Goal: Task Accomplishment & Management: Manage account settings

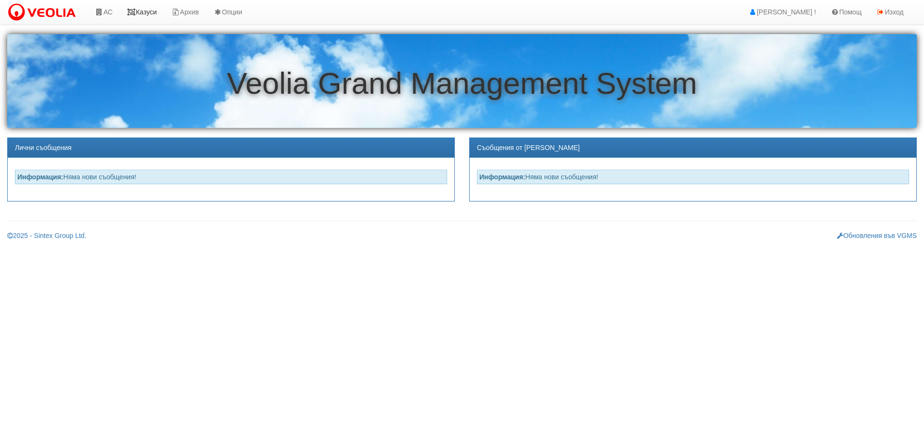
click at [146, 11] on link "Казуси" at bounding box center [142, 12] width 44 height 24
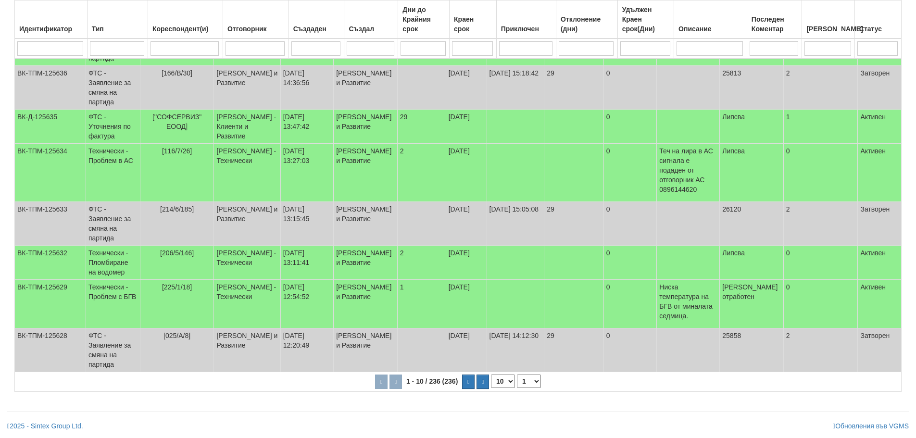
scroll to position [261, 0]
click at [534, 383] on select "1 2 3 4 5 6 10 15 20 24" at bounding box center [533, 381] width 24 height 13
click at [523, 388] on select "1 2 3 4 5 6 10 15 20 24" at bounding box center [533, 381] width 24 height 13
select select "2"
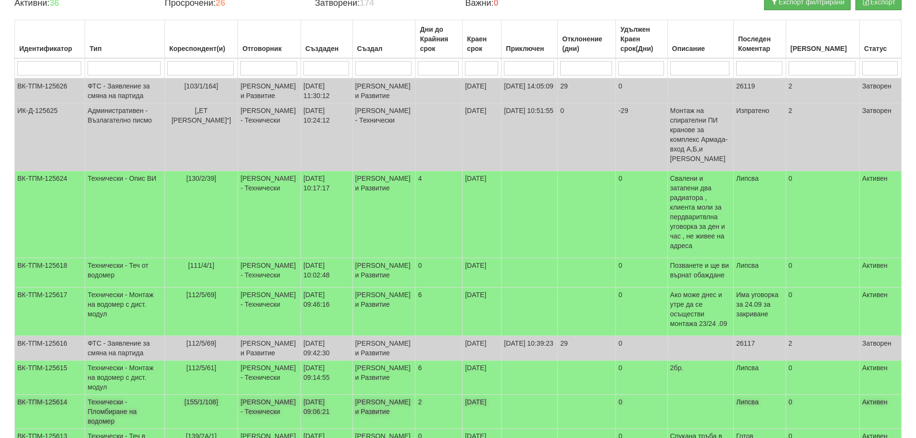
scroll to position [69, 0]
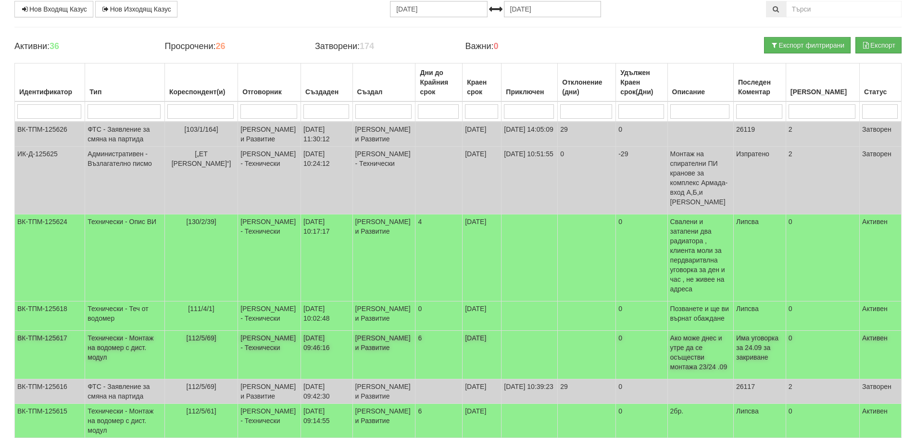
click at [110, 332] on td "Технически - Монтаж на водомер с дист. модул" at bounding box center [125, 355] width 80 height 49
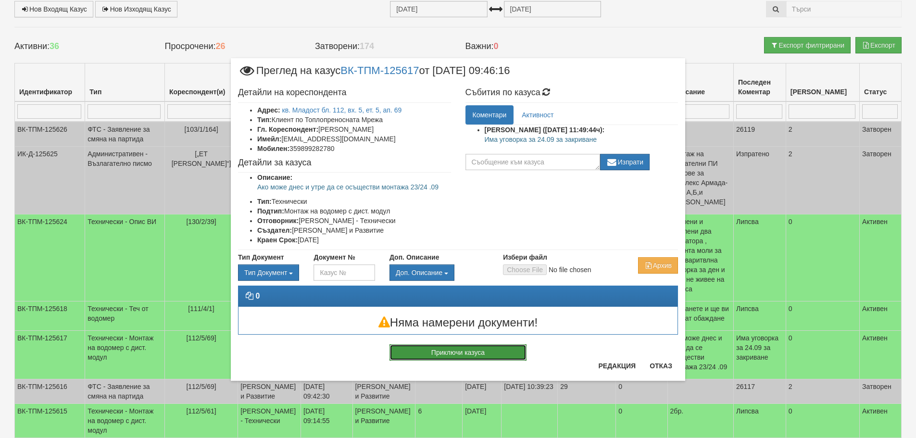
click at [493, 349] on button "Приключи казуса" at bounding box center [458, 352] width 137 height 16
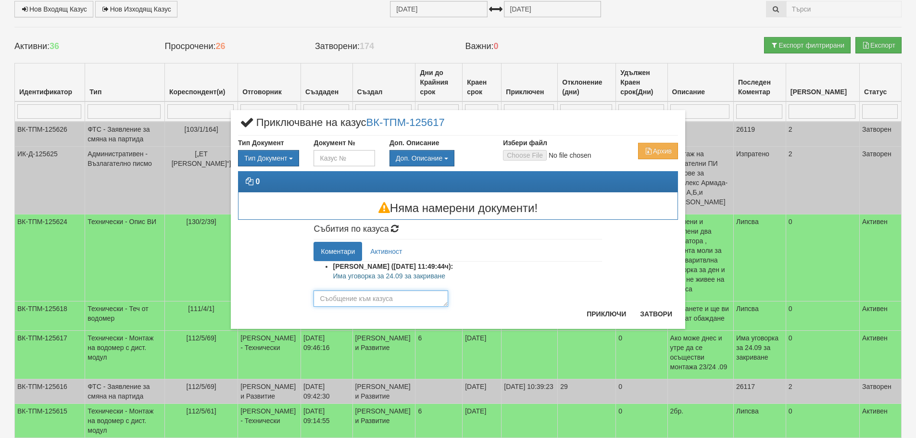
click at [403, 298] on textarea at bounding box center [381, 299] width 135 height 16
click at [389, 304] on textarea at bounding box center [381, 299] width 135 height 16
type textarea "Готов"
click at [615, 310] on button "Приключи" at bounding box center [606, 313] width 51 height 15
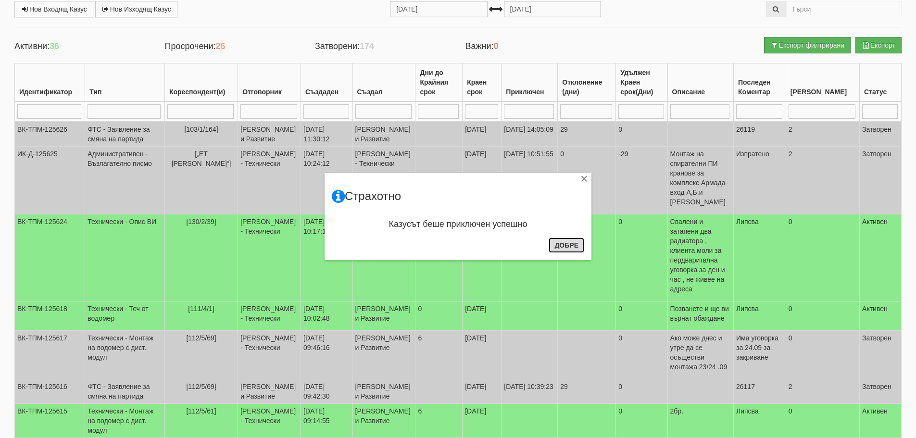
click at [576, 246] on button "Добре" at bounding box center [567, 245] width 36 height 15
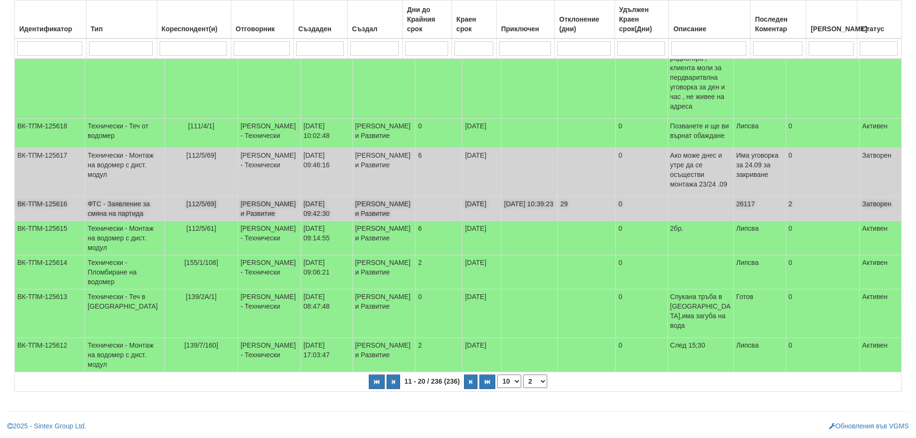
scroll to position [276, 0]
click at [91, 255] on td "Технически - Пломбиране на водомер" at bounding box center [125, 272] width 80 height 34
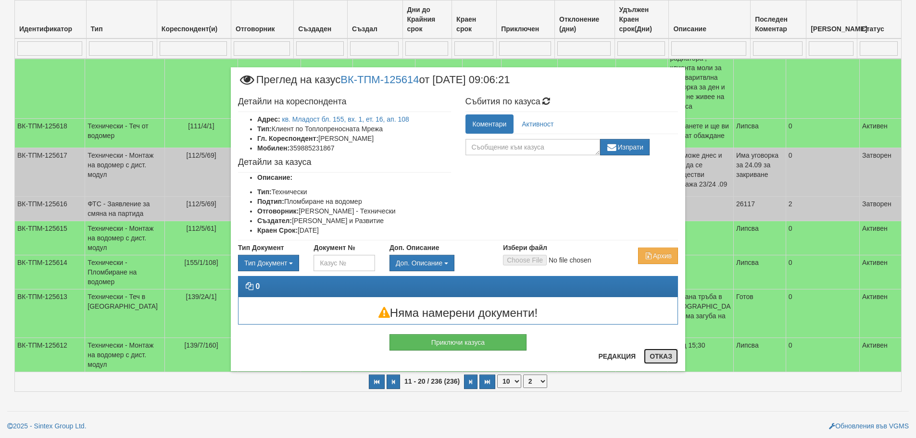
click at [660, 359] on button "Отказ" at bounding box center [661, 356] width 34 height 15
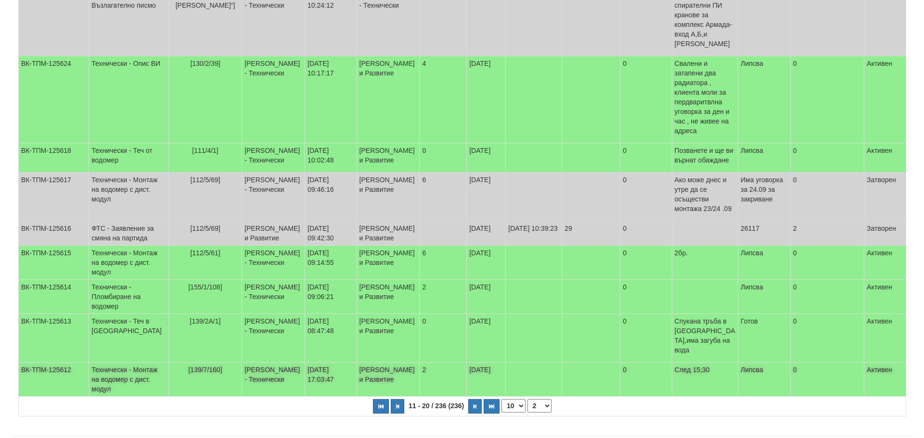
scroll to position [0, 0]
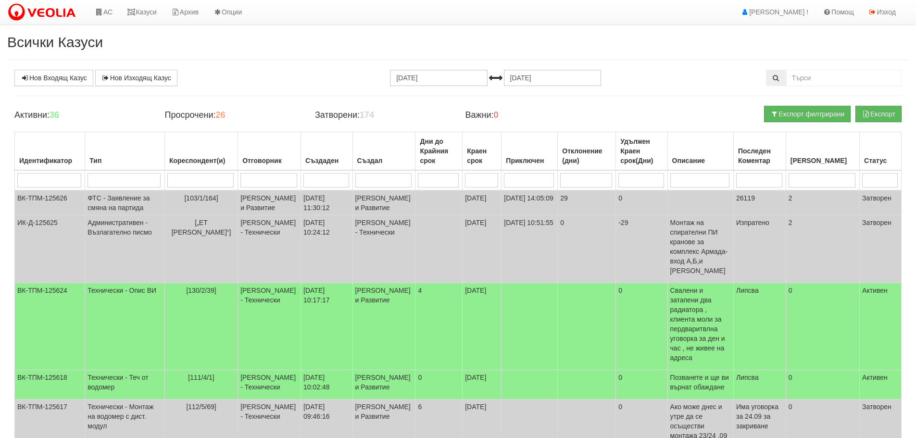
click at [204, 177] on input "search" at bounding box center [200, 180] width 66 height 14
type input "1"
select select "1"
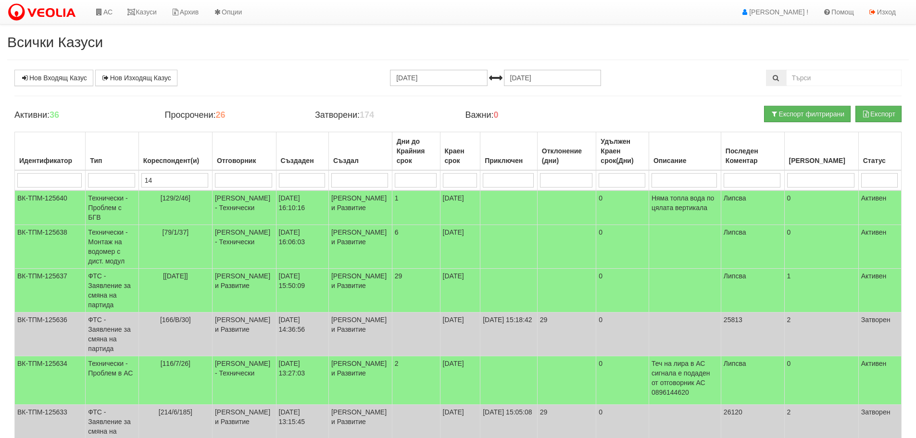
type input "145"
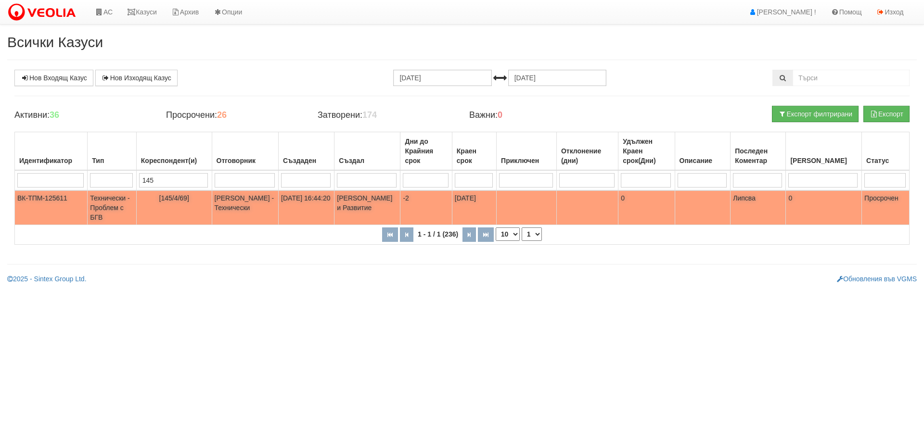
type input "145"
click at [109, 203] on td "Технически - Проблем с БГВ" at bounding box center [112, 207] width 49 height 35
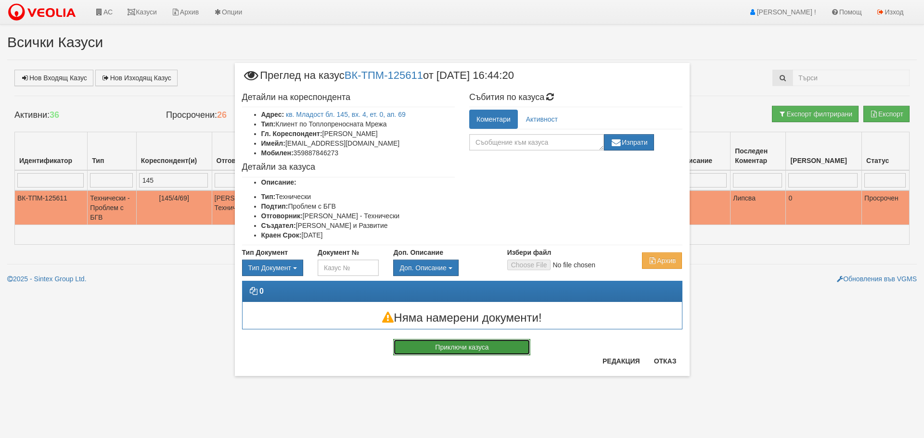
click at [480, 347] on button "Приключи казуса" at bounding box center [461, 347] width 137 height 16
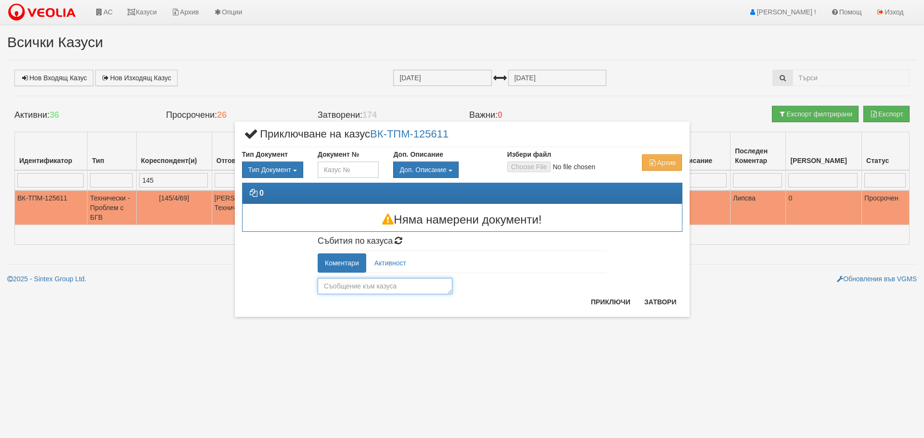
click at [405, 283] on textarea at bounding box center [384, 286] width 135 height 16
type textarea "неможе дасе монтира АО"
click at [613, 304] on button "Приключи" at bounding box center [610, 301] width 51 height 15
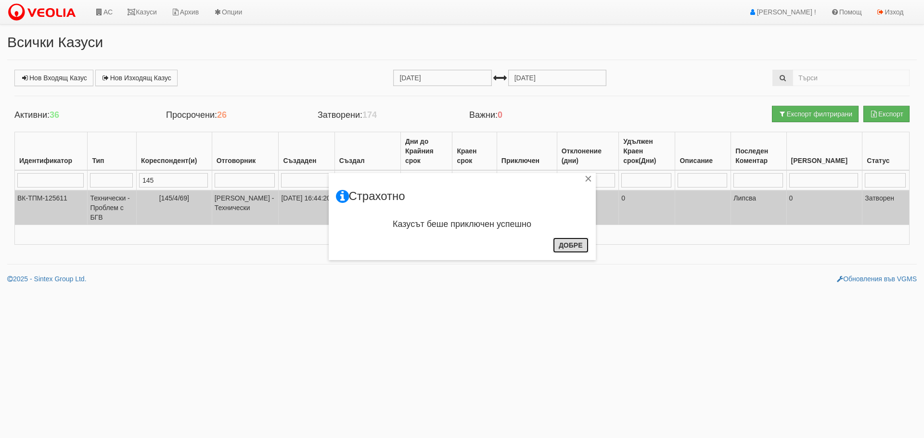
click at [572, 242] on button "Добре" at bounding box center [571, 245] width 36 height 15
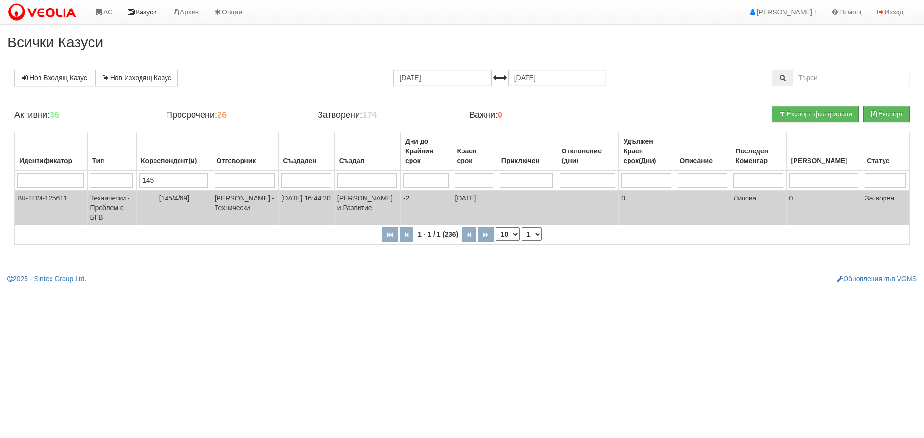
click at [148, 12] on link "Казуси" at bounding box center [142, 12] width 44 height 24
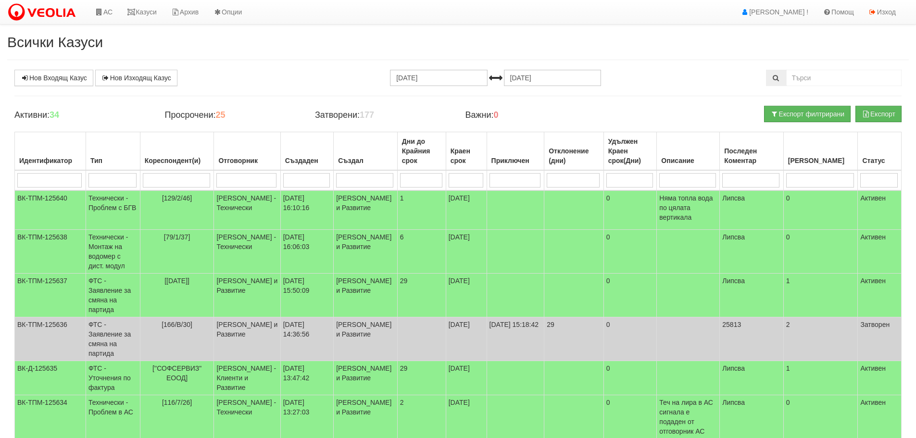
click at [264, 182] on input "search" at bounding box center [246, 180] width 60 height 14
type input "ди"
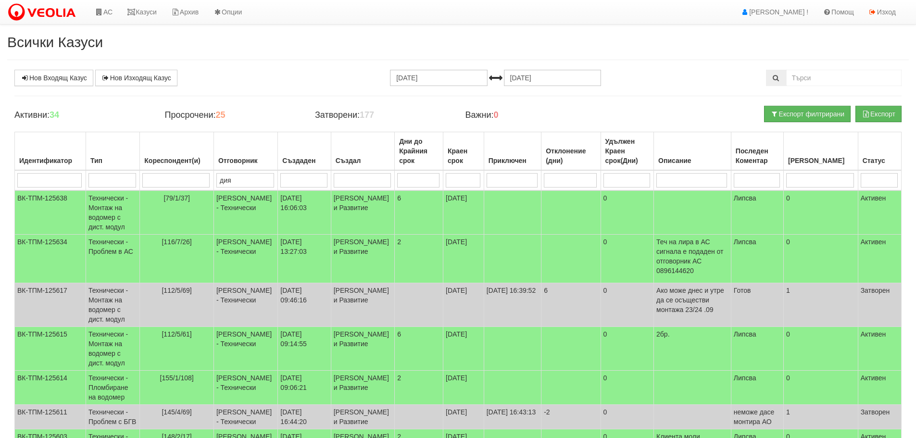
type input "диян"
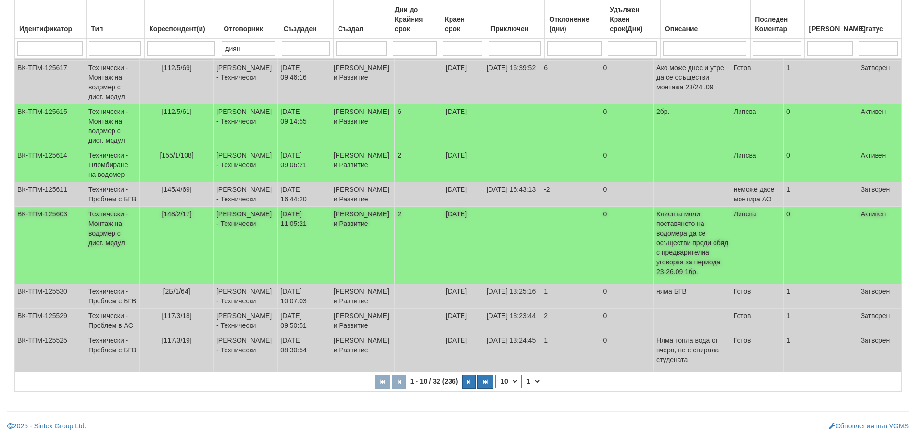
scroll to position [261, 0]
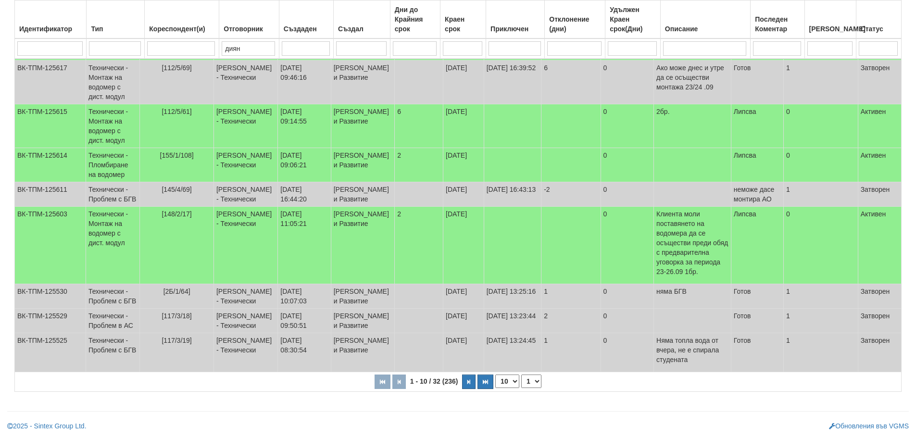
type input "диян"
click at [531, 382] on select "1 2 3 4" at bounding box center [531, 381] width 20 height 13
click at [523, 375] on select "1 2 3 4" at bounding box center [531, 381] width 20 height 13
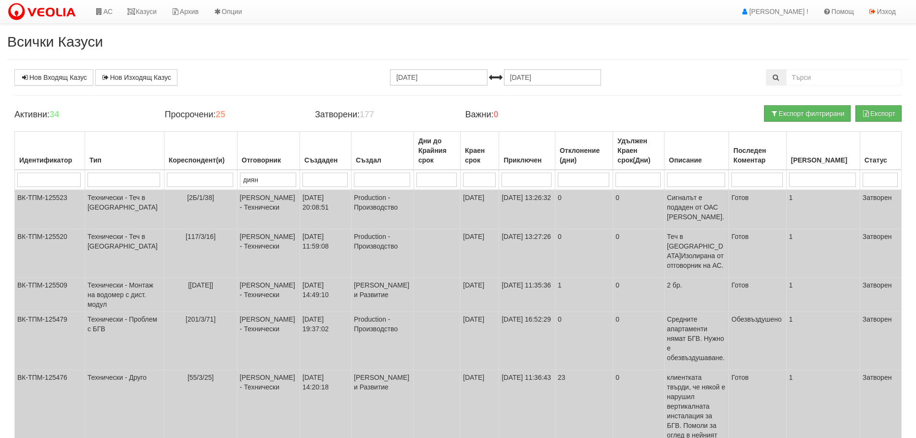
scroll to position [223, 0]
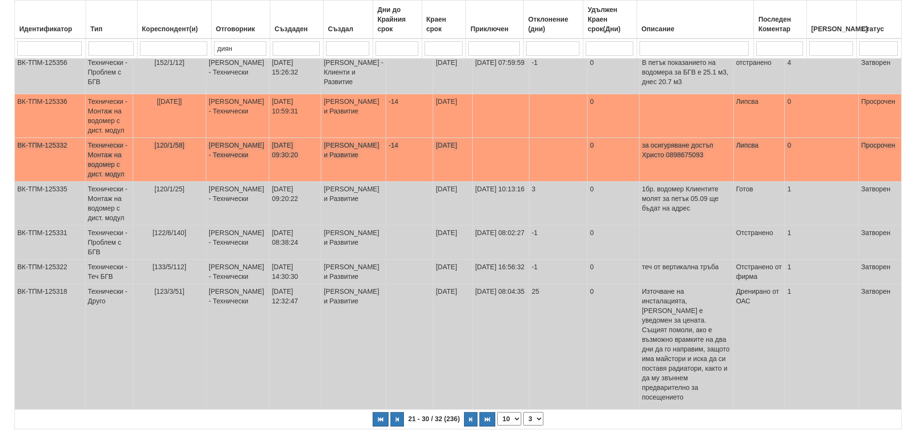
scroll to position [300, 0]
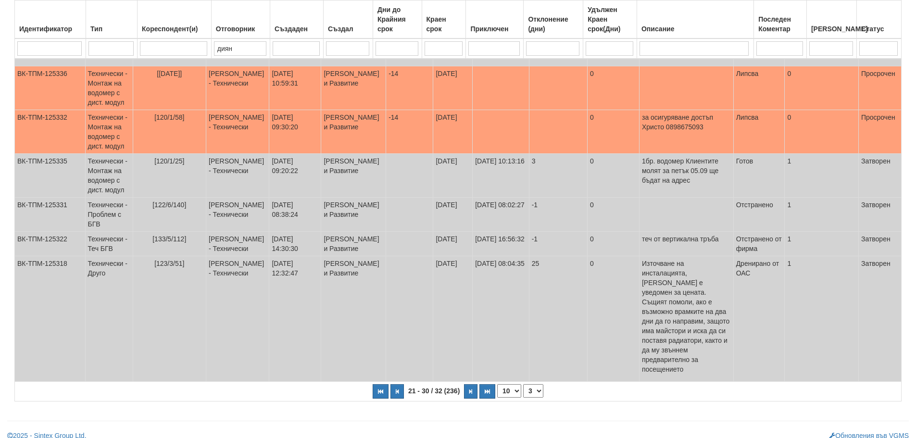
click at [536, 384] on select "1 2 3 4" at bounding box center [533, 390] width 20 height 13
select select "4"
click at [527, 384] on select "1 2 3 4" at bounding box center [533, 390] width 20 height 13
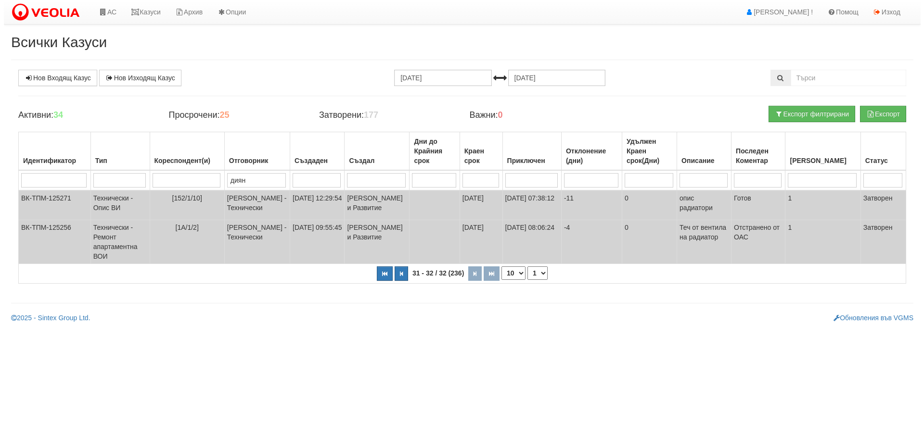
scroll to position [0, 0]
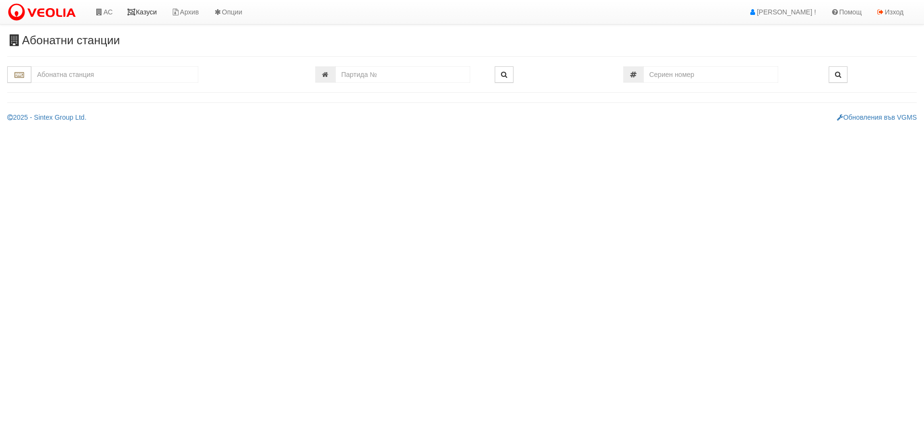
click at [148, 13] on link "Казуси" at bounding box center [142, 12] width 44 height 24
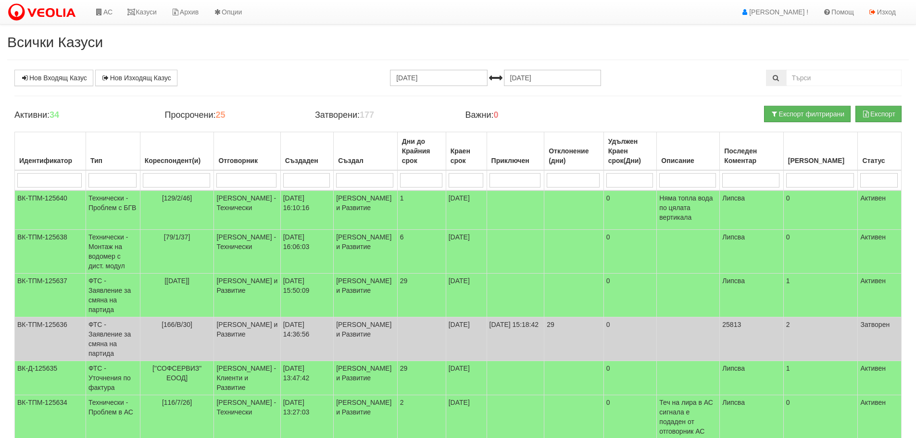
click at [174, 182] on input "search" at bounding box center [176, 180] width 67 height 14
type input "1"
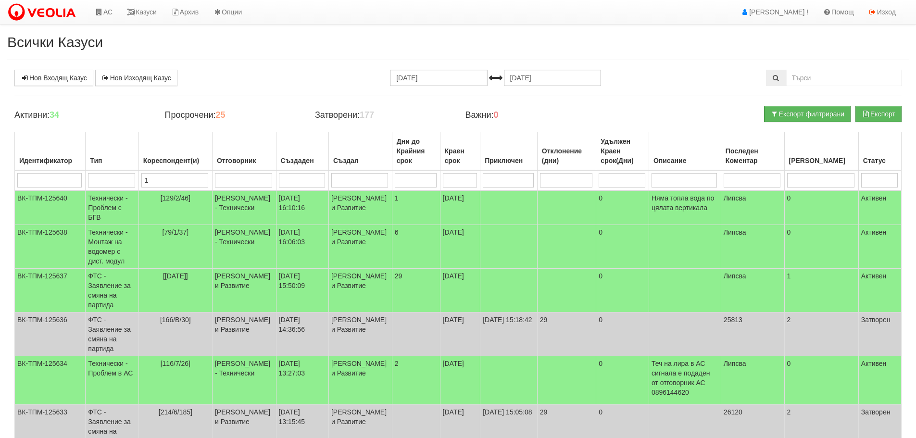
type input "16"
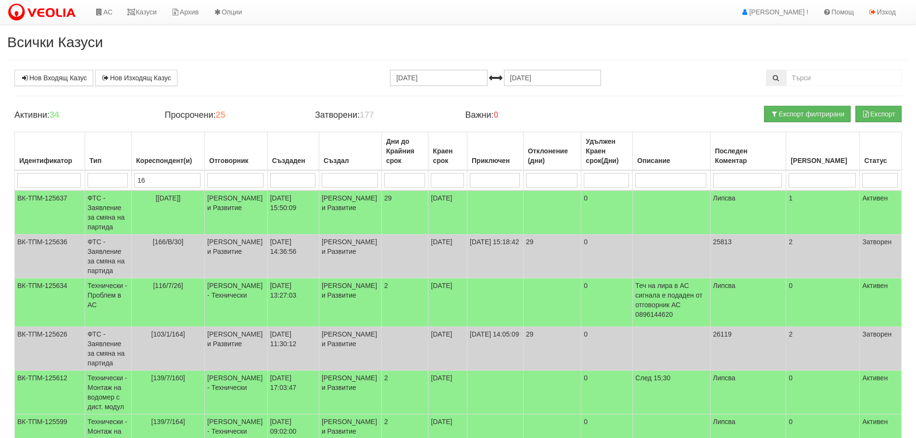
type input "16/"
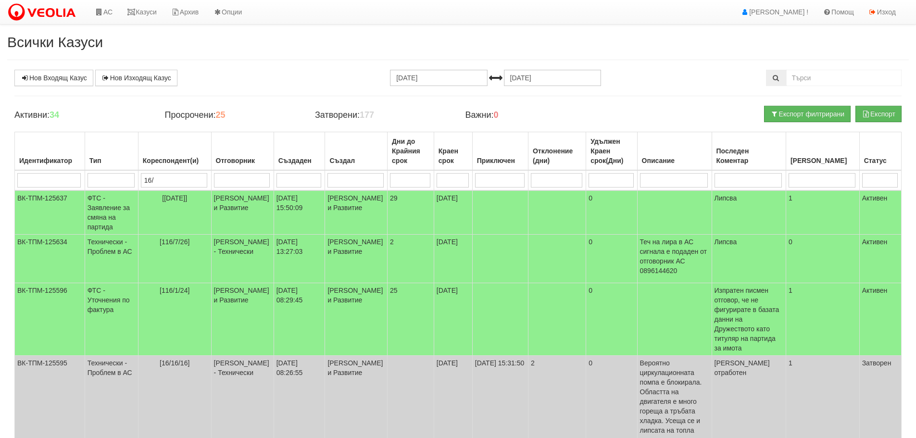
type input "16/1"
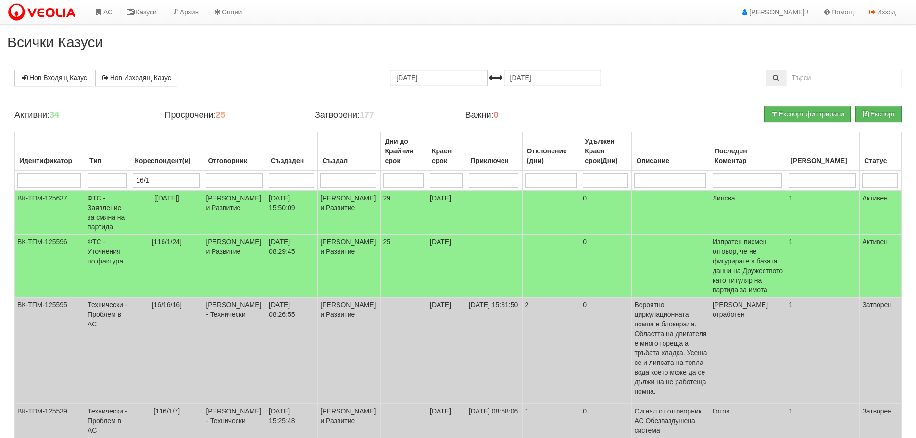
type input "16/16"
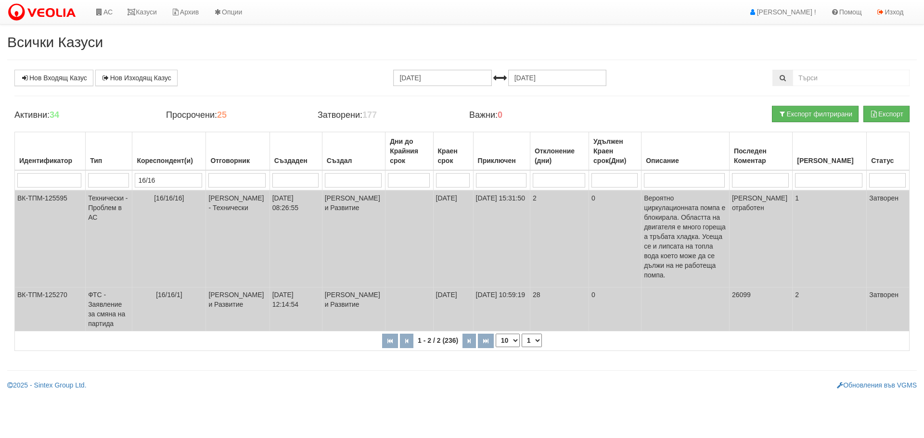
type input "16/16"
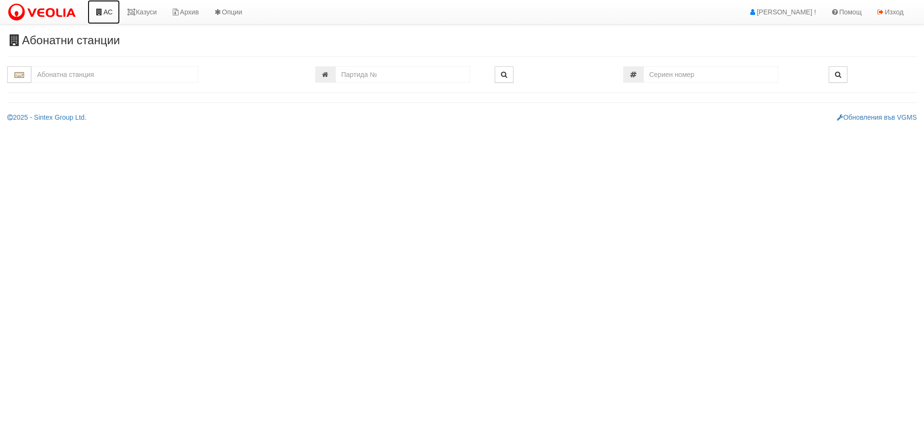
click at [110, 11] on link "АС" at bounding box center [104, 12] width 32 height 24
click at [110, 12] on link "АС" at bounding box center [104, 12] width 32 height 24
click at [150, 14] on link "Казуси" at bounding box center [142, 12] width 44 height 24
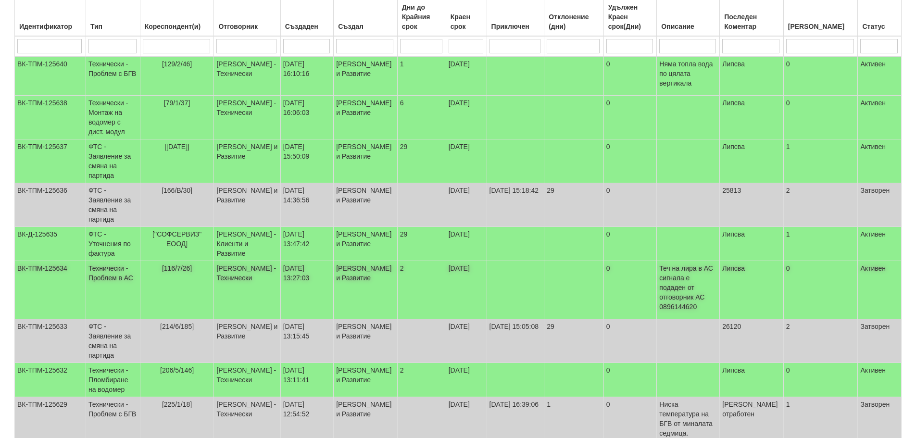
scroll to position [21, 0]
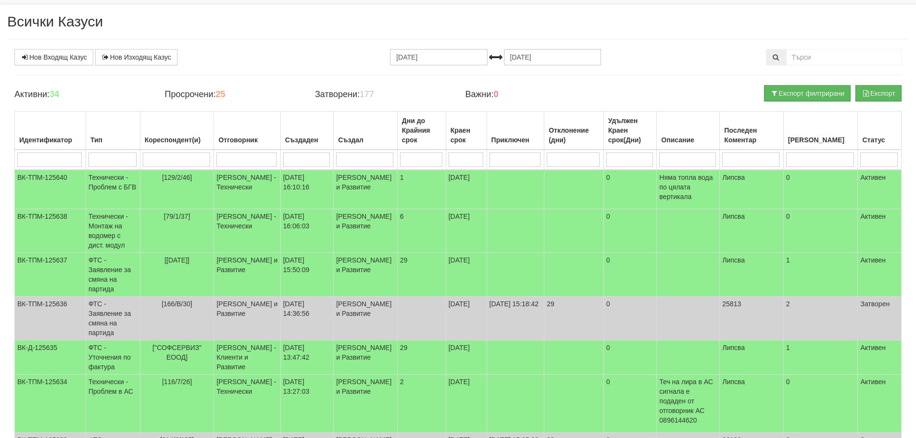
click at [240, 158] on input "search" at bounding box center [246, 159] width 60 height 14
type input "д"
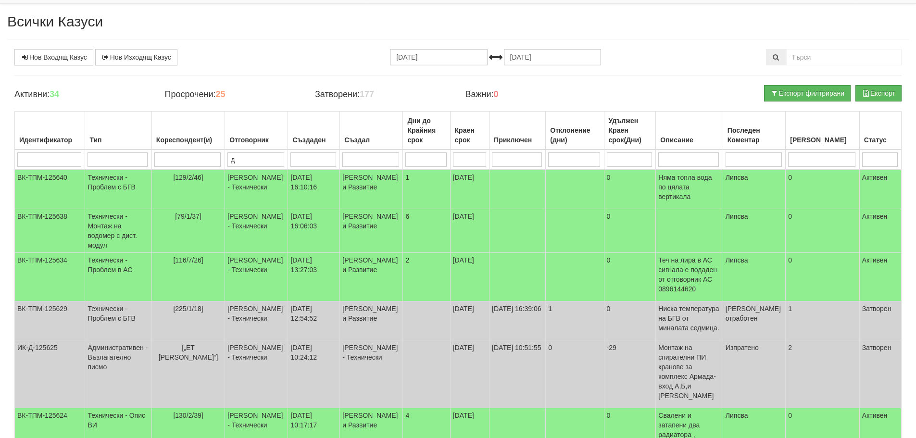
type input "ди"
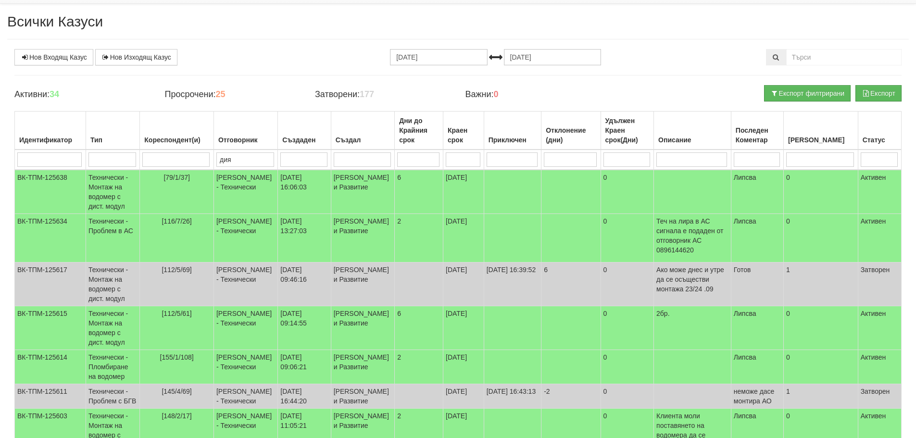
type input "диян"
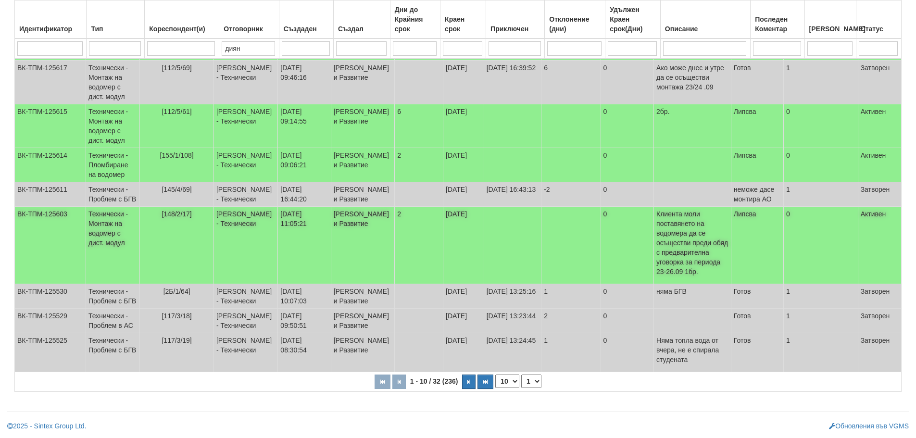
scroll to position [261, 0]
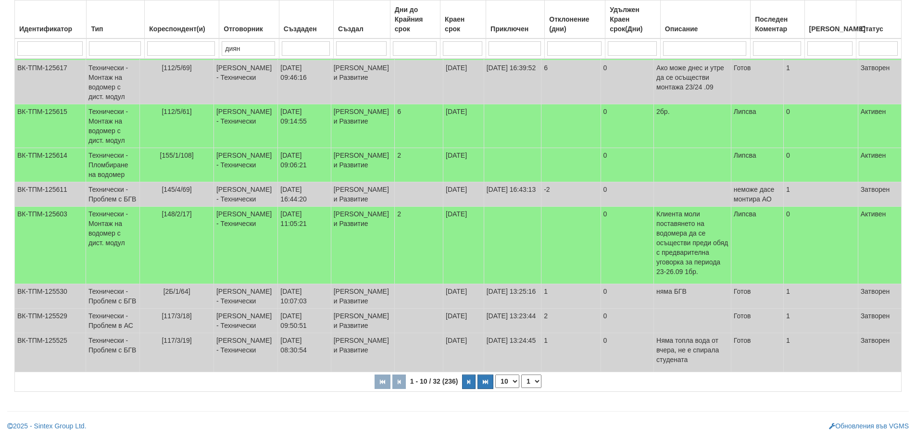
type input "диян"
click at [532, 383] on select "1 2 3 4" at bounding box center [531, 381] width 20 height 13
click at [523, 375] on select "1 2 3 4" at bounding box center [531, 381] width 20 height 13
select select "2"
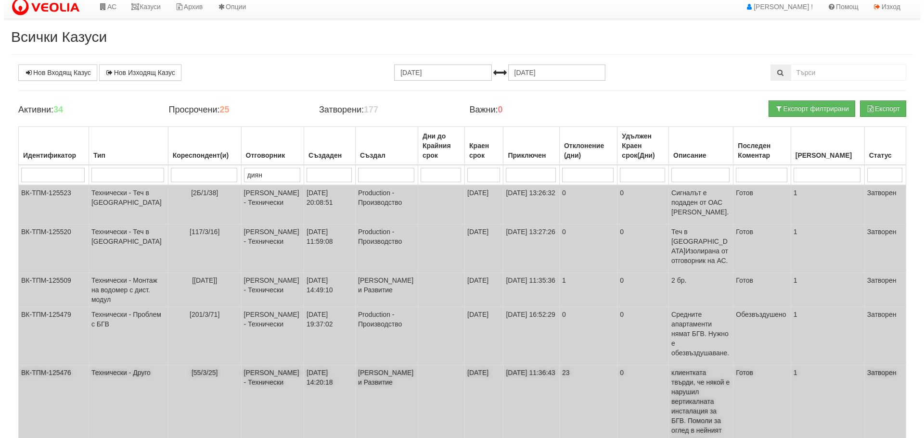
scroll to position [0, 0]
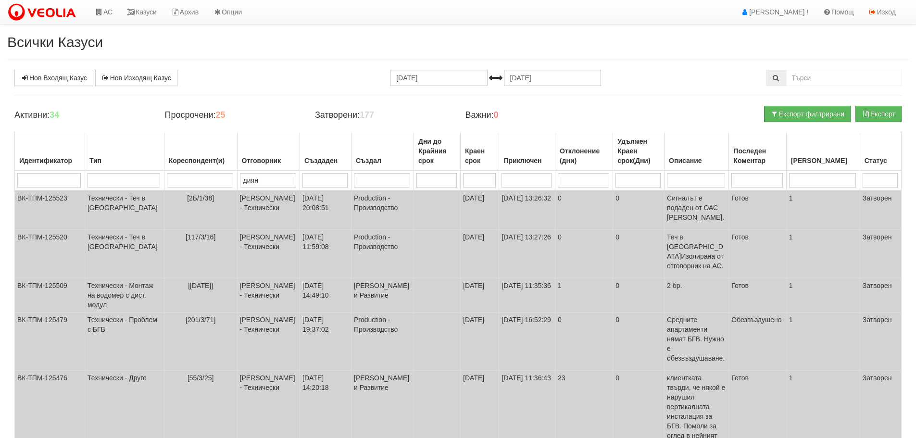
drag, startPoint x: 241, startPoint y: 182, endPoint x: 205, endPoint y: 186, distance: 36.7
click at [209, 186] on tr "диян" at bounding box center [458, 180] width 887 height 20
select select "1"
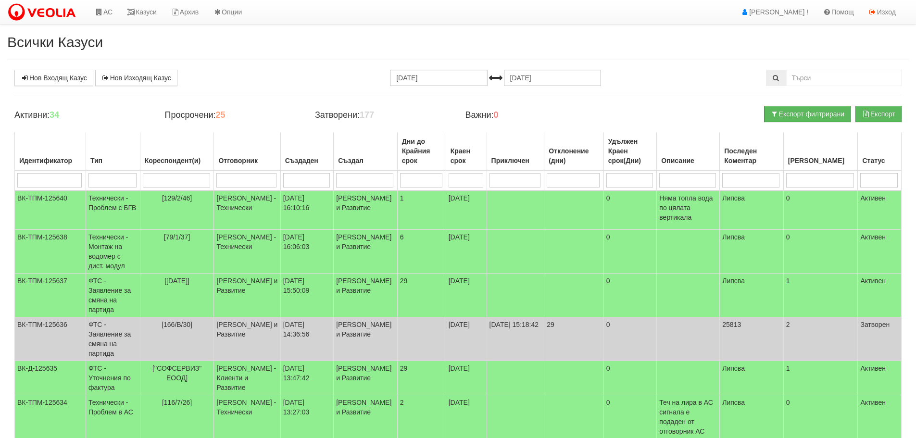
click at [182, 184] on input "search" at bounding box center [176, 180] width 67 height 14
type input "13"
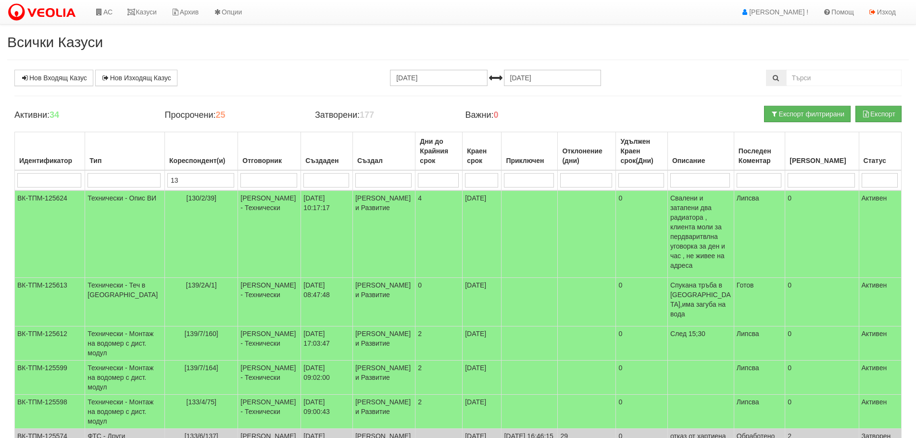
type input "139"
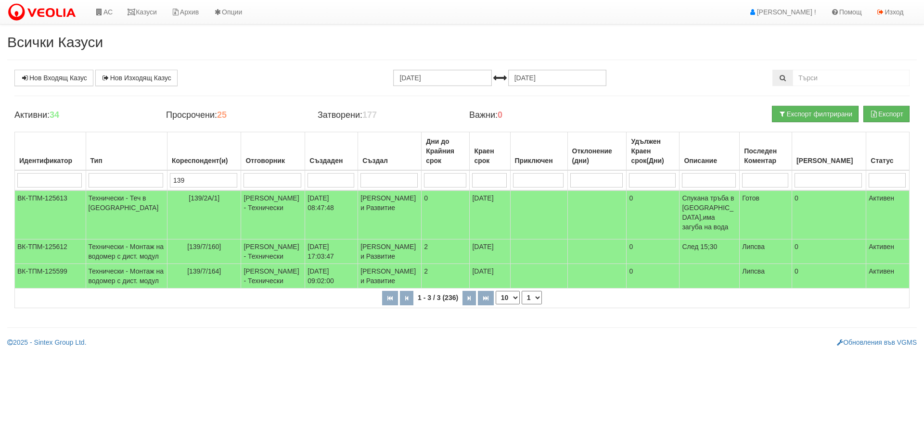
type input "139"
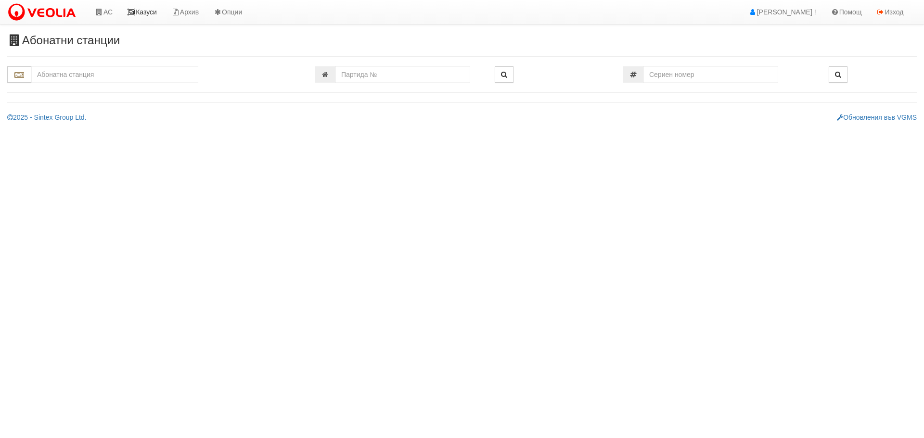
click at [152, 14] on link "Казуси" at bounding box center [142, 12] width 44 height 24
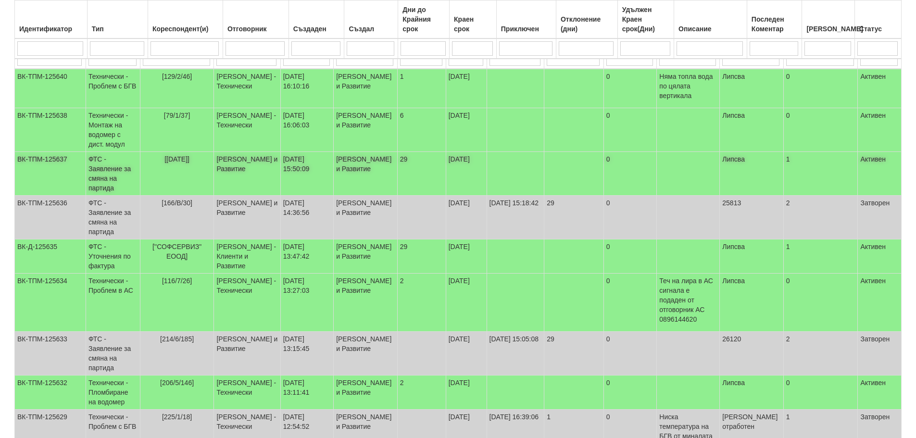
scroll to position [96, 0]
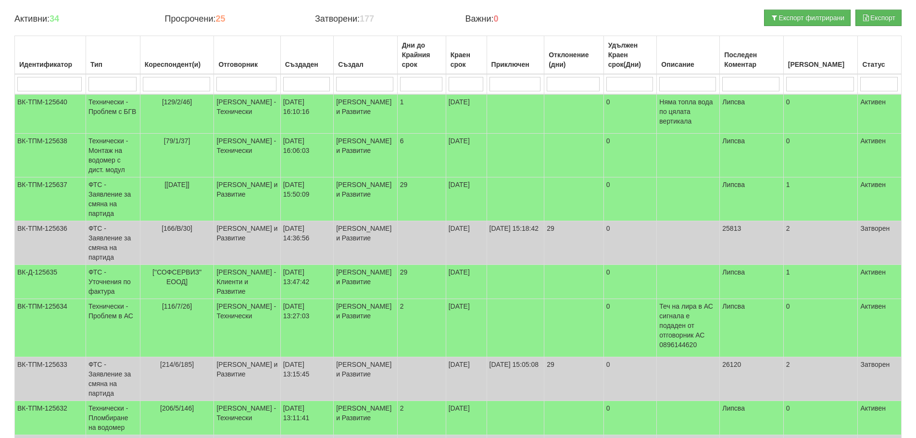
click at [186, 84] on input "search" at bounding box center [176, 84] width 67 height 14
type input "1"
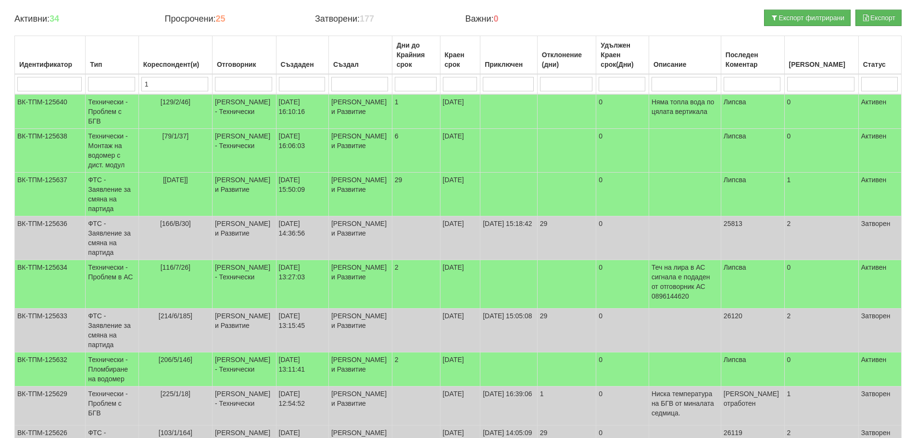
type input "13"
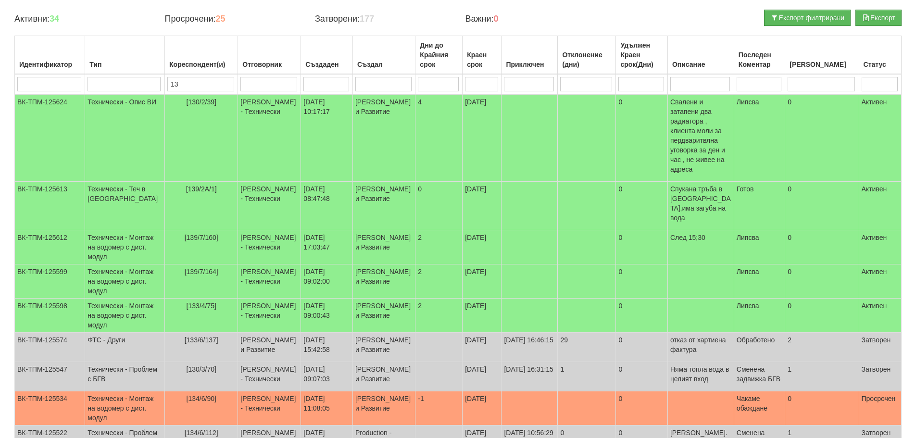
type input "139"
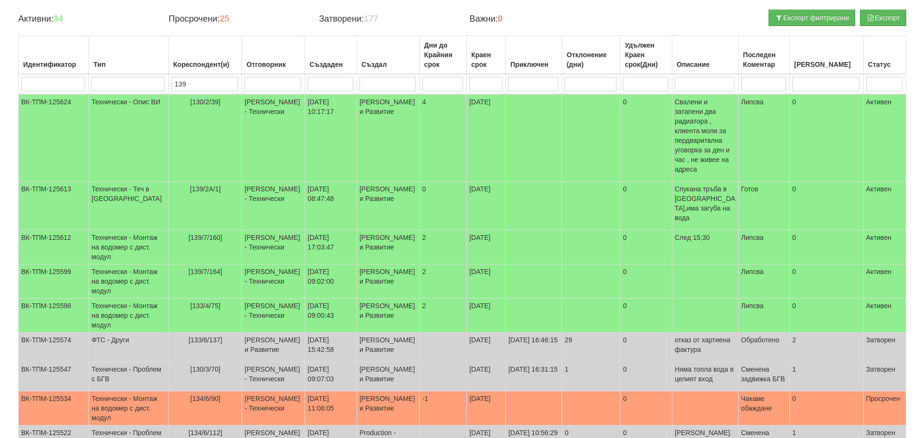
scroll to position [0, 0]
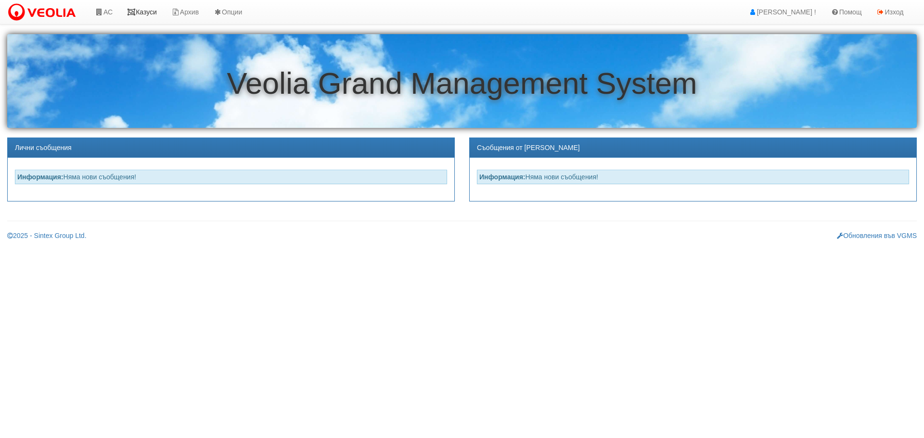
click at [145, 13] on link "Казуси" at bounding box center [142, 12] width 44 height 24
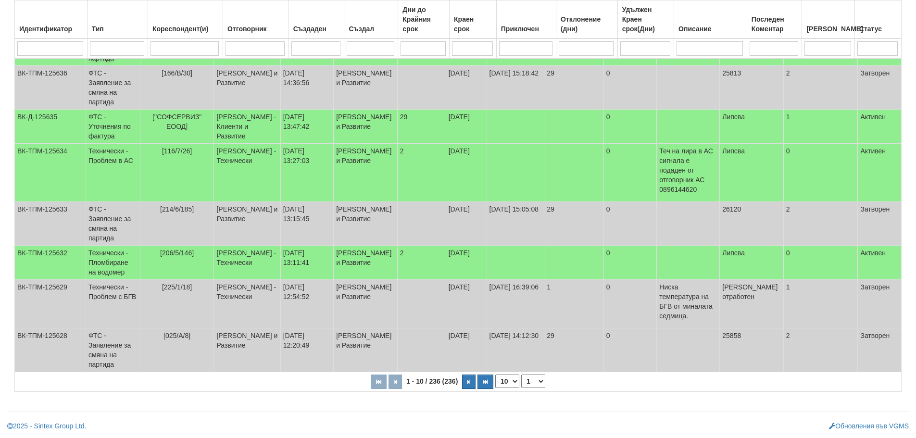
scroll to position [261, 0]
click at [534, 384] on select "1 2 3 4 5 6 10 15 20 24" at bounding box center [533, 381] width 24 height 13
click at [523, 380] on select "1 2 3 4 5 6 10 15 20 24" at bounding box center [533, 381] width 24 height 13
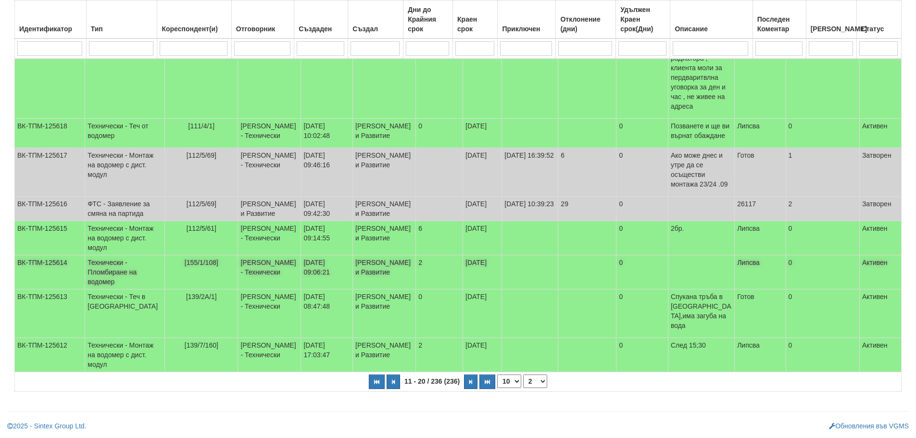
scroll to position [266, 0]
click at [534, 379] on select "1 2 3 4 5 6 7 10 15 20 24" at bounding box center [535, 381] width 24 height 13
click at [523, 388] on select "1 2 3 4 5 6 7 10 15 20 24" at bounding box center [535, 381] width 24 height 13
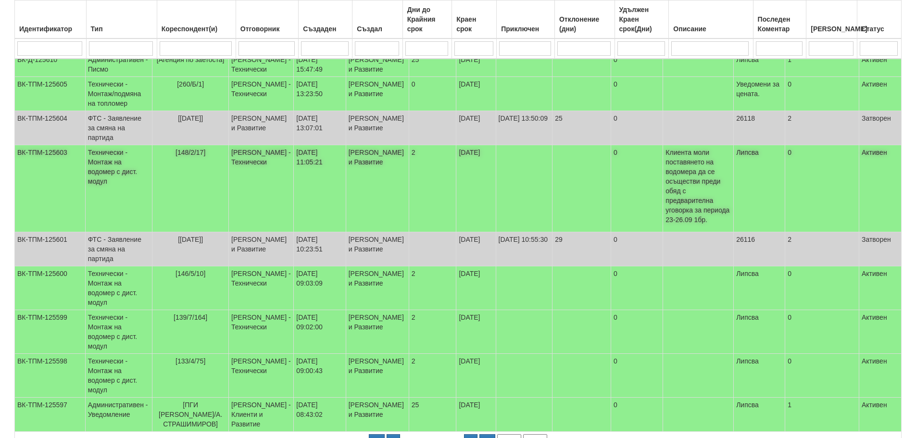
scroll to position [170, 0]
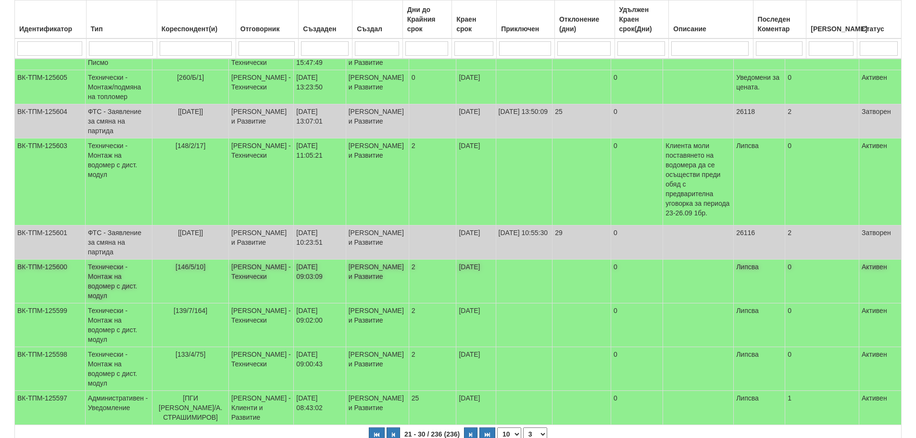
click at [110, 304] on td "Технически - Монтаж на водомер с дист. модул" at bounding box center [118, 282] width 67 height 44
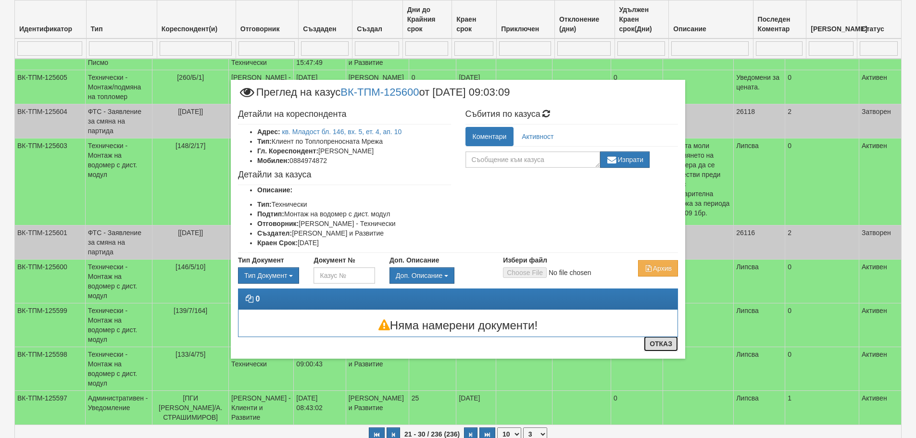
click at [671, 344] on button "Отказ" at bounding box center [661, 343] width 34 height 15
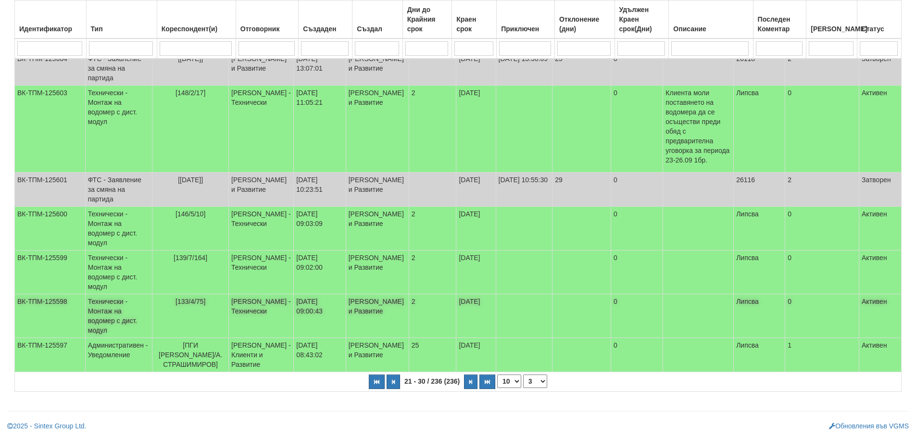
scroll to position [280, 0]
click at [534, 382] on select "1 2 3 4 5 6 7 8 10 15 20 24" at bounding box center [535, 381] width 24 height 13
click at [523, 388] on select "1 2 3 4 5 6 7 8 10 15 20 24" at bounding box center [535, 381] width 24 height 13
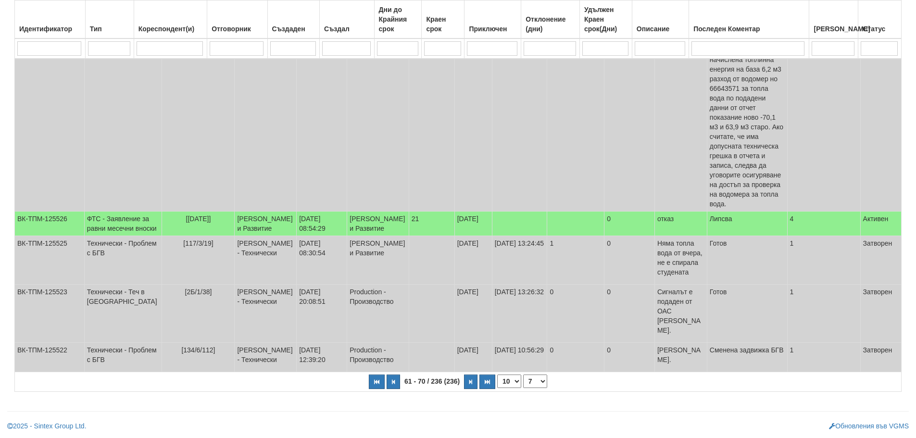
scroll to position [324, 0]
click at [541, 384] on select "1 2 3 4 5 6 7 8 9 10 11 12 15 20 24" at bounding box center [535, 381] width 24 height 13
click at [523, 388] on select "1 2 3 4 5 6 7 8 9 10 11 12 15 20 24" at bounding box center [535, 381] width 24 height 13
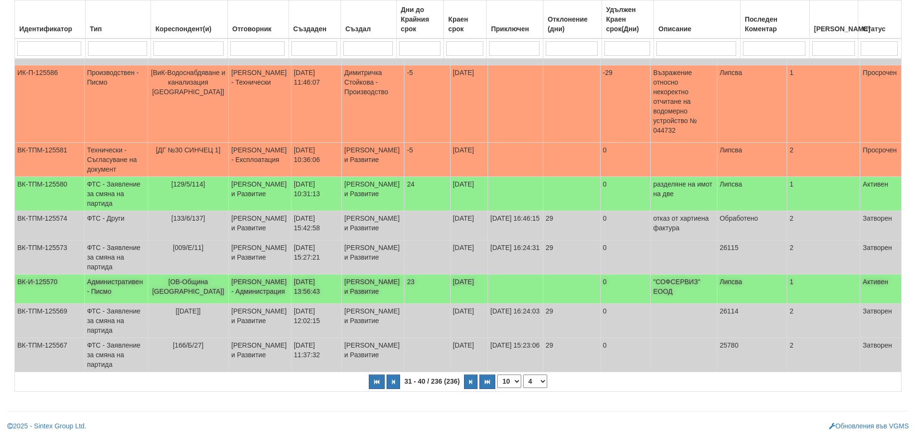
scroll to position [343, 0]
click at [539, 387] on select "1 2 3 4 5 6 7 8 9 10 15 20 24" at bounding box center [535, 381] width 24 height 13
click at [523, 375] on select "1 2 3 4 5 6 7 8 9 10 15 20 24" at bounding box center [535, 381] width 24 height 13
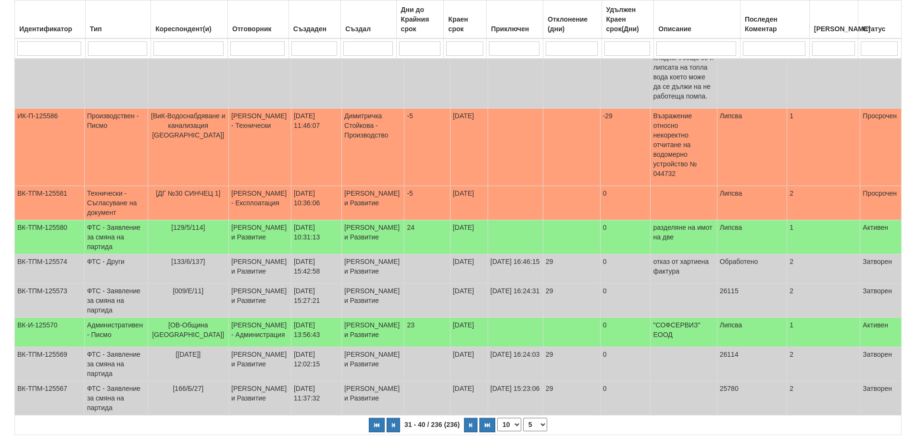
select select "5"
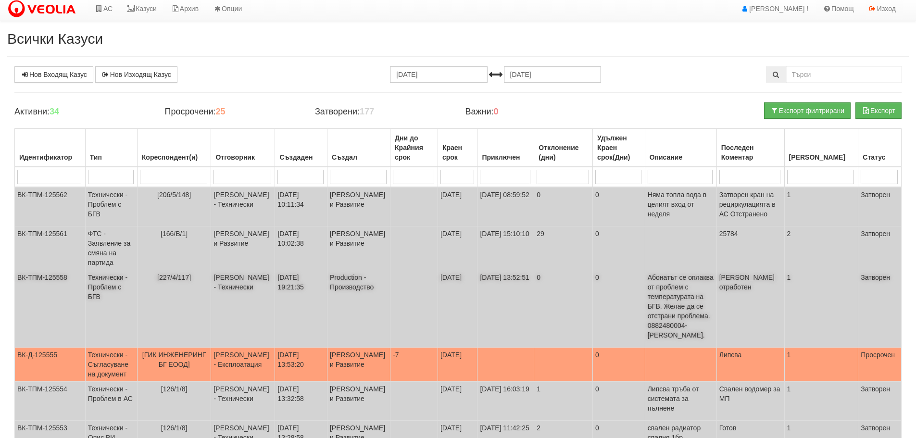
scroll to position [0, 0]
